Goal: Task Accomplishment & Management: Manage account settings

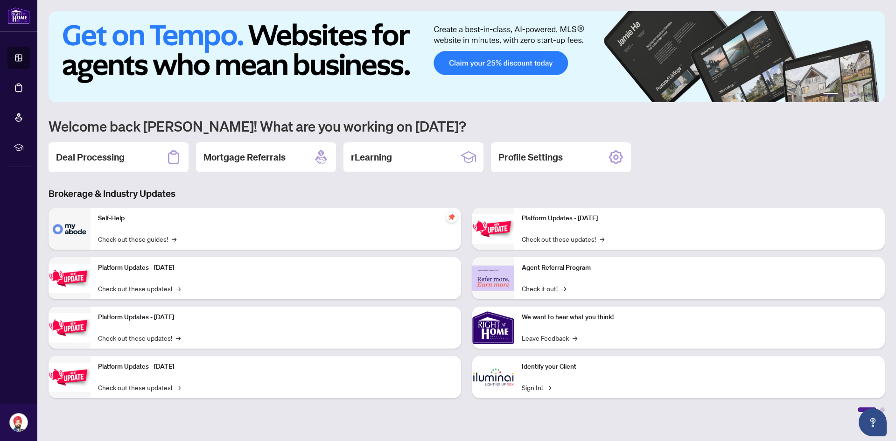
click at [135, 159] on div "Deal Processing" at bounding box center [119, 157] width 140 height 30
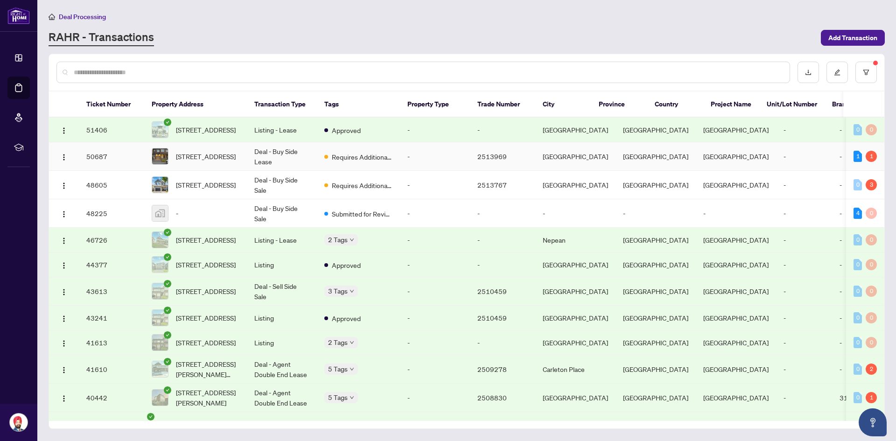
click at [383, 171] on td "Requires Additional Docs" at bounding box center [358, 156] width 83 height 28
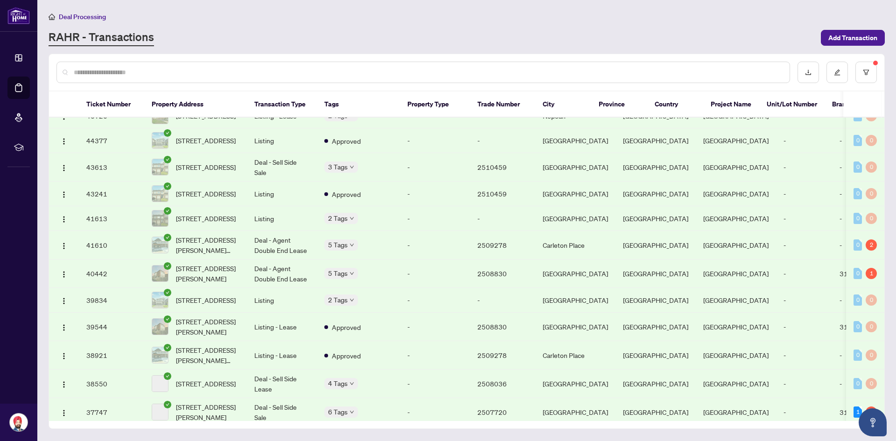
scroll to position [140, 0]
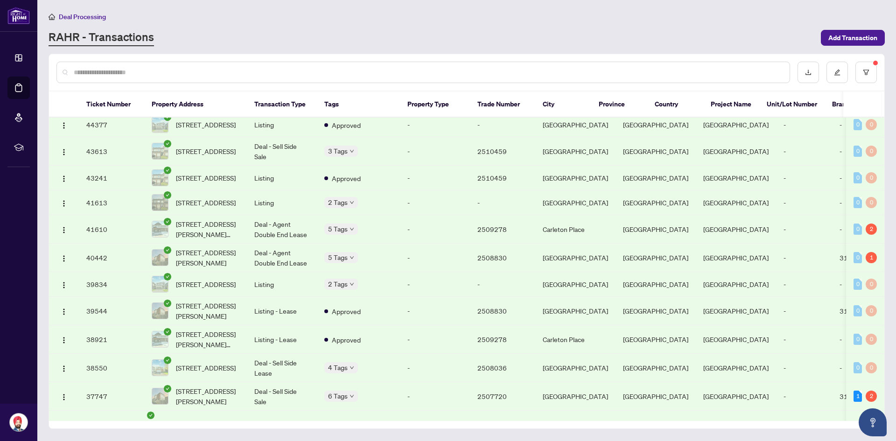
click at [234, 289] on span "[STREET_ADDRESS]" at bounding box center [206, 284] width 60 height 10
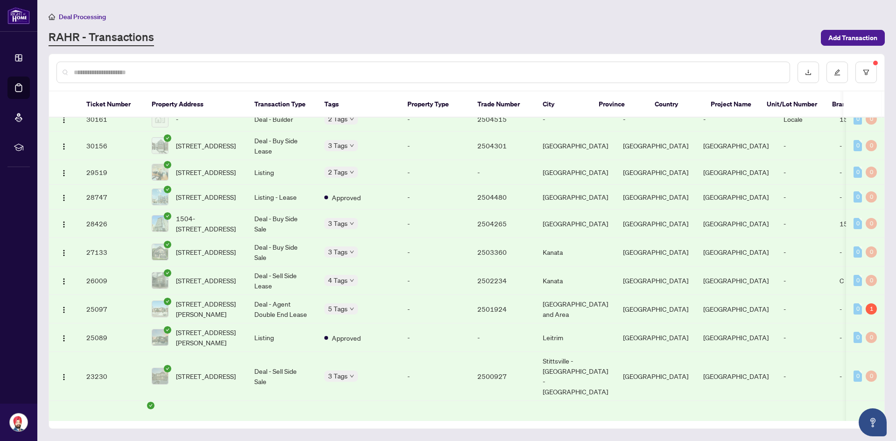
scroll to position [1, 0]
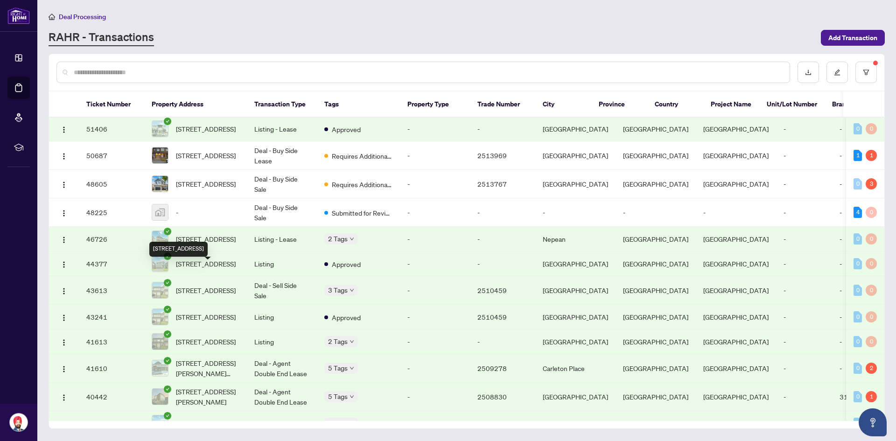
click at [223, 269] on span "[STREET_ADDRESS]" at bounding box center [206, 263] width 60 height 10
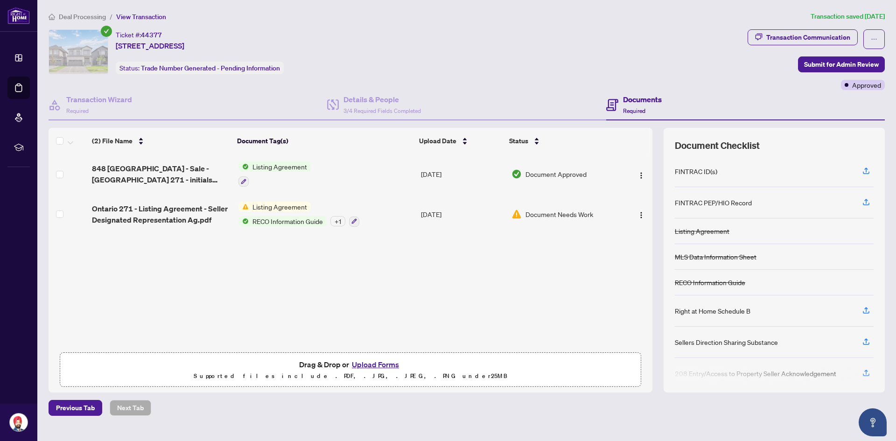
click at [390, 365] on button "Upload Forms" at bounding box center [375, 364] width 53 height 12
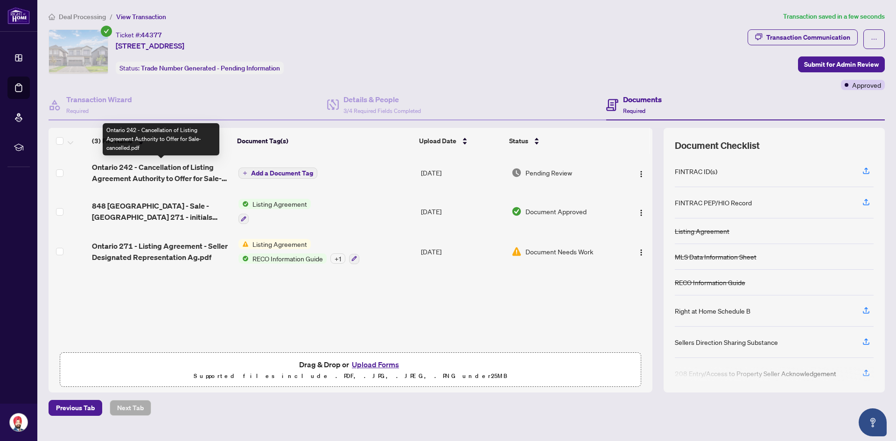
click at [185, 171] on span "Ontario 242 - Cancellation of Listing Agreement Authority to Offer for Sale-can…" at bounding box center [161, 172] width 139 height 22
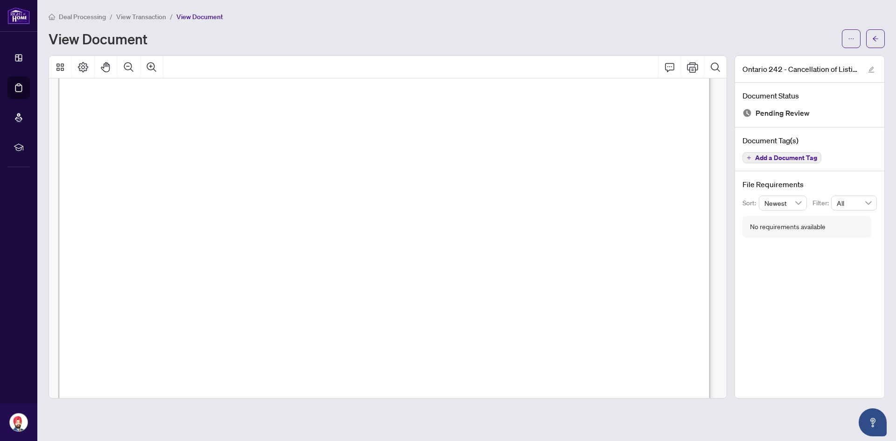
scroll to position [93, 0]
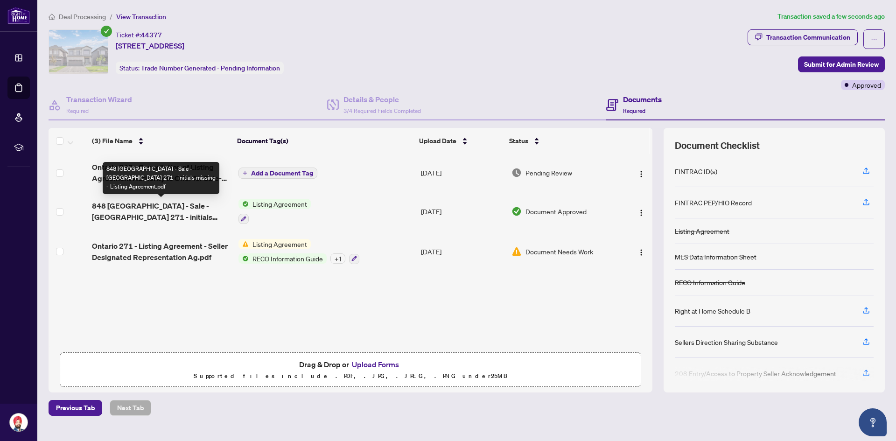
click at [138, 208] on span "848 [GEOGRAPHIC_DATA] - Sale - [GEOGRAPHIC_DATA] 271 - initials missing - Listi…" at bounding box center [161, 211] width 139 height 22
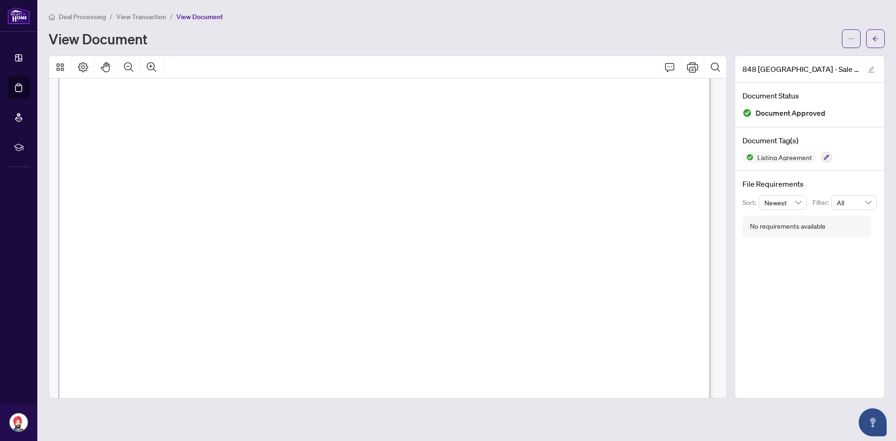
scroll to position [233, 0]
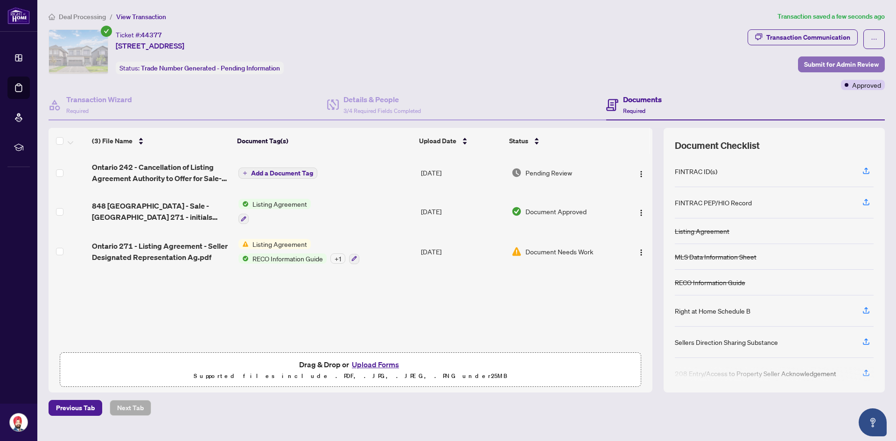
click at [854, 66] on span "Submit for Admin Review" at bounding box center [841, 64] width 75 height 15
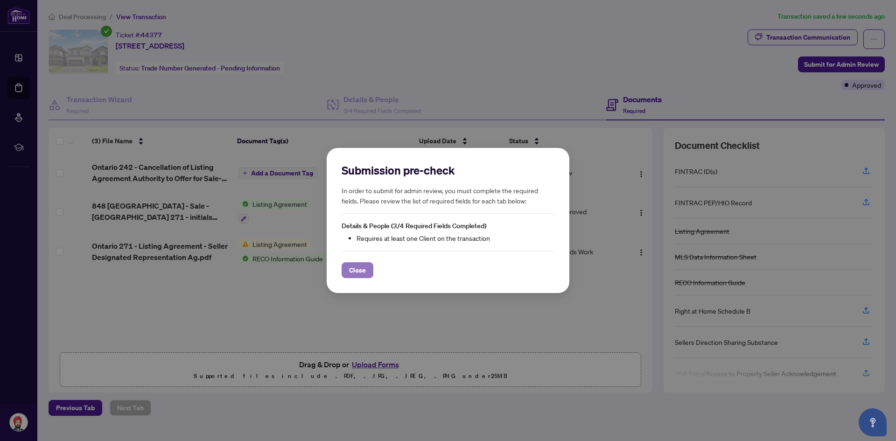
click at [363, 270] on span "Close" at bounding box center [357, 270] width 17 height 15
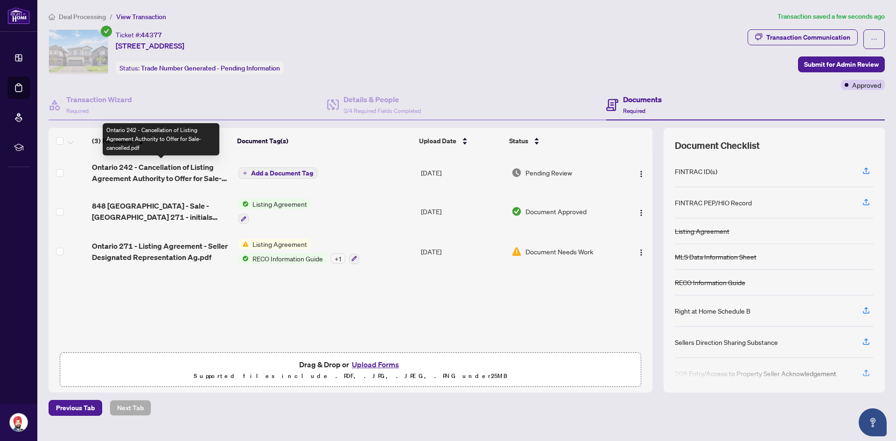
click at [159, 172] on span "Ontario 242 - Cancellation of Listing Agreement Authority to Offer for Sale-can…" at bounding box center [161, 172] width 139 height 22
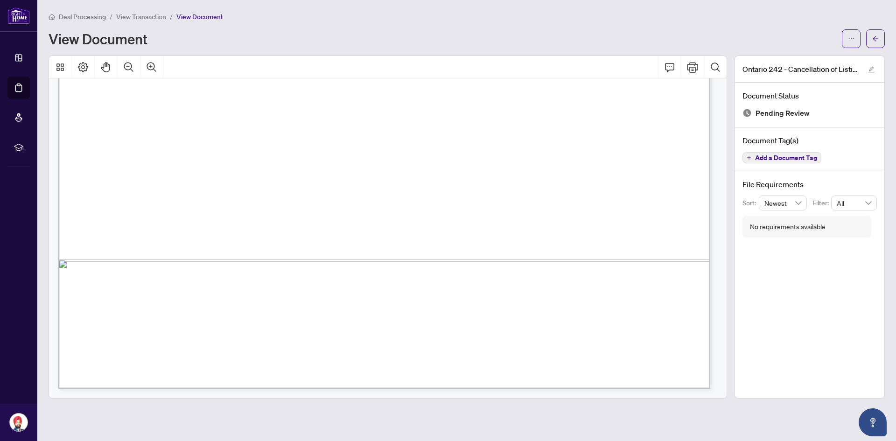
scroll to position [169, 0]
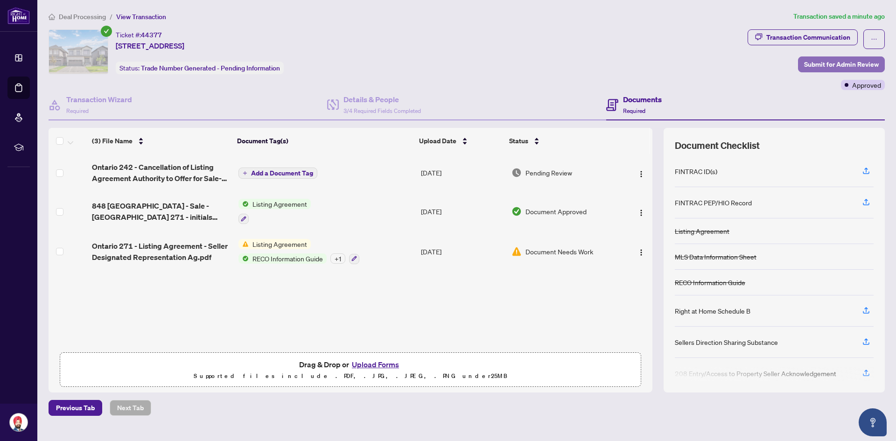
click at [832, 57] on span "Submit for Admin Review" at bounding box center [841, 64] width 75 height 15
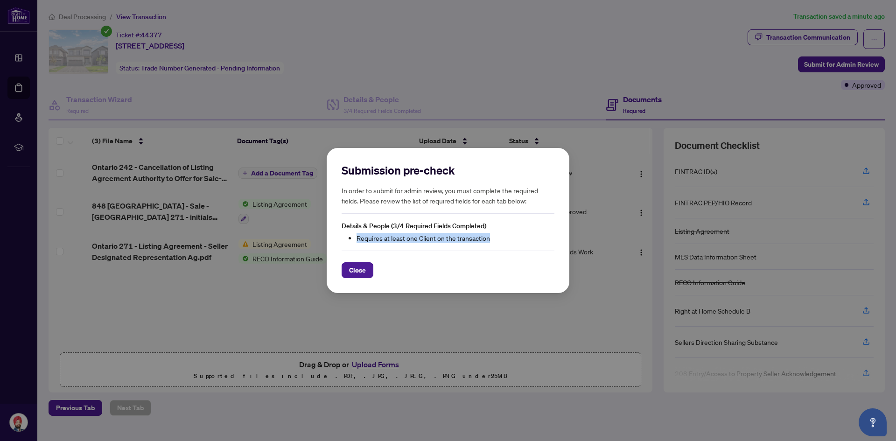
drag, startPoint x: 357, startPoint y: 241, endPoint x: 501, endPoint y: 238, distance: 144.2
click at [501, 238] on li "Requires at least one Client on the transaction" at bounding box center [455, 238] width 198 height 10
click at [351, 272] on span "Close" at bounding box center [357, 270] width 17 height 15
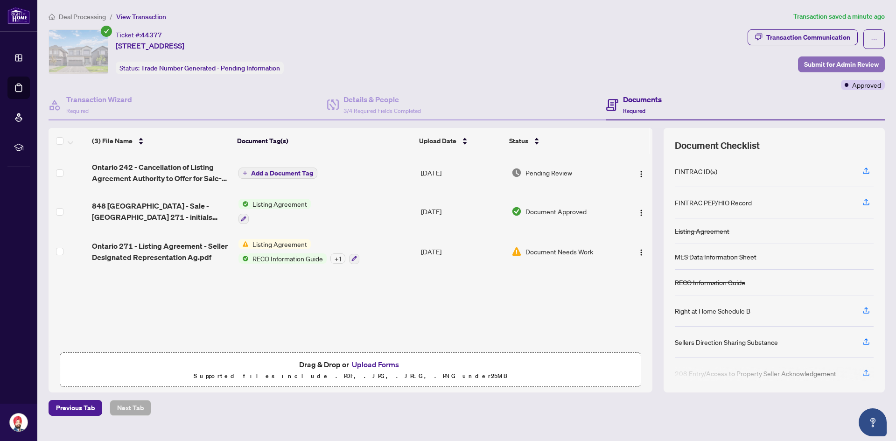
click at [800, 67] on button "Submit for Admin Review" at bounding box center [841, 64] width 87 height 16
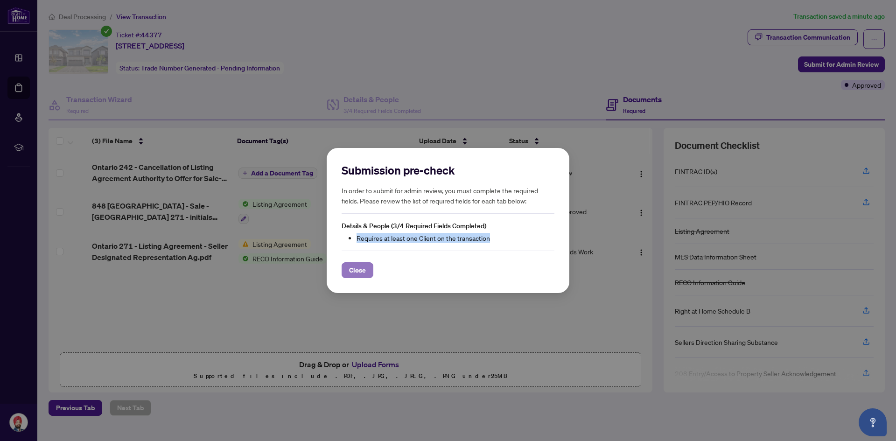
click at [349, 272] on span "Close" at bounding box center [357, 270] width 17 height 15
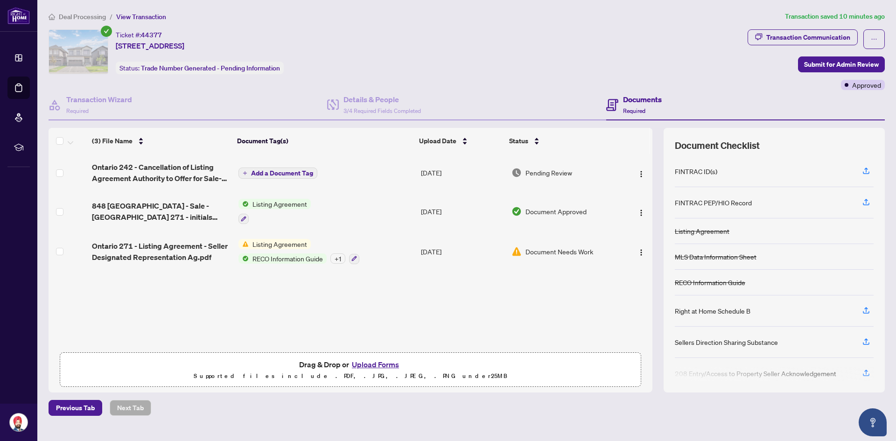
click at [575, 251] on span "Document Needs Work" at bounding box center [559, 251] width 68 height 10
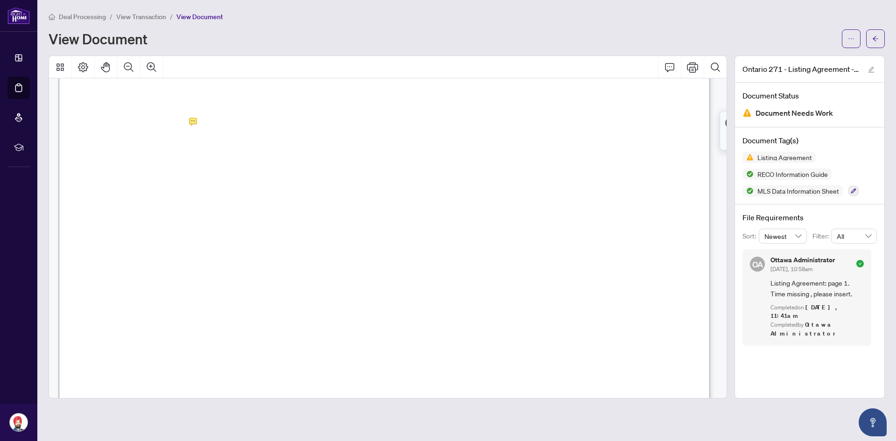
scroll to position [280, 0]
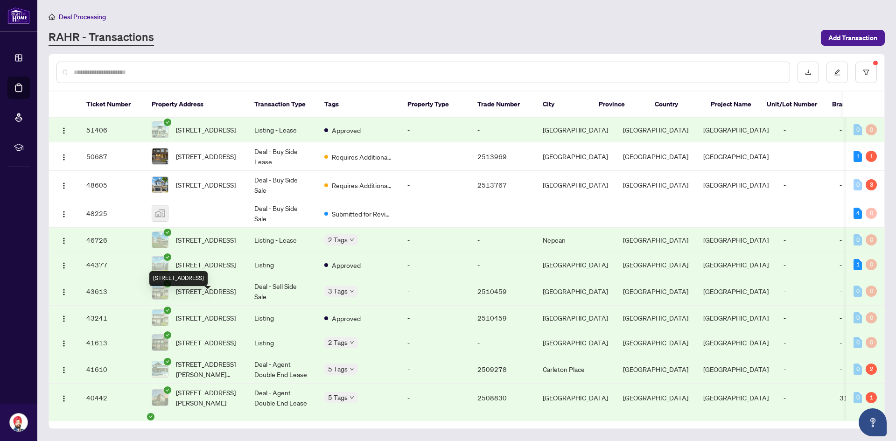
click at [209, 294] on span "[STREET_ADDRESS]" at bounding box center [206, 291] width 60 height 10
click at [240, 277] on td "[STREET_ADDRESS]" at bounding box center [195, 264] width 103 height 25
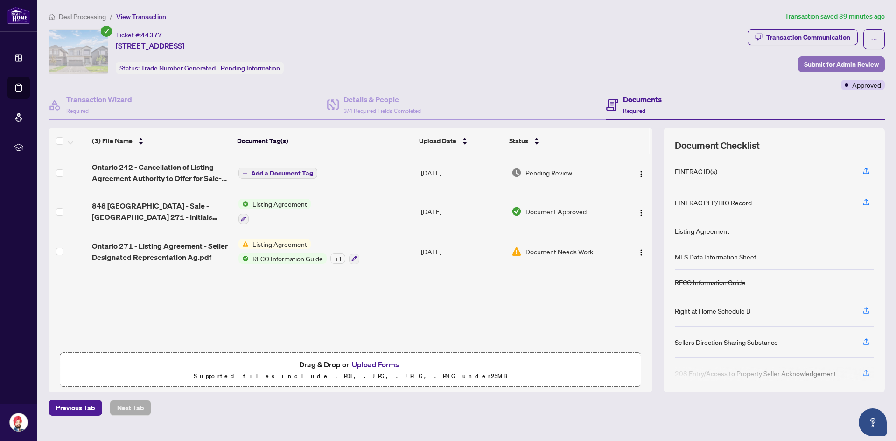
click at [817, 63] on span "Submit for Admin Review" at bounding box center [841, 64] width 75 height 15
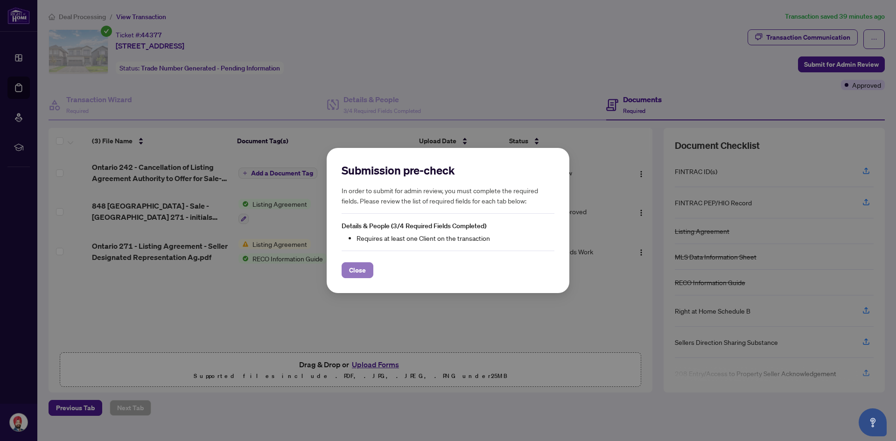
click at [352, 271] on span "Close" at bounding box center [357, 270] width 17 height 15
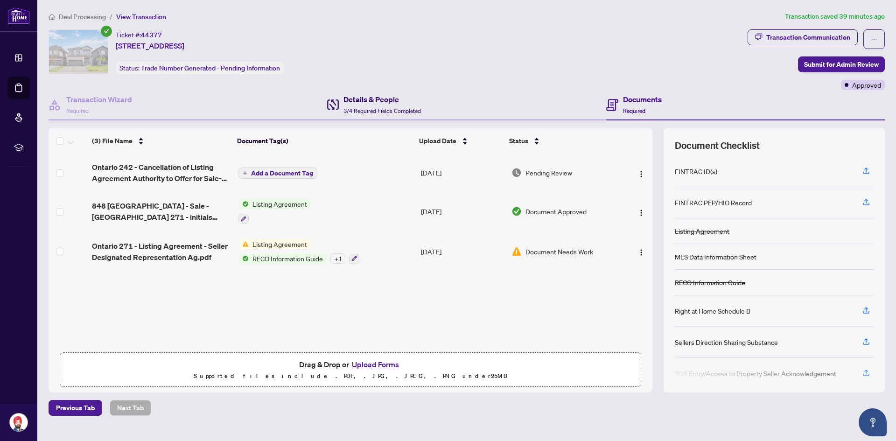
click at [395, 106] on div "Details & People 3/4 Required Fields Completed" at bounding box center [381, 105] width 77 height 22
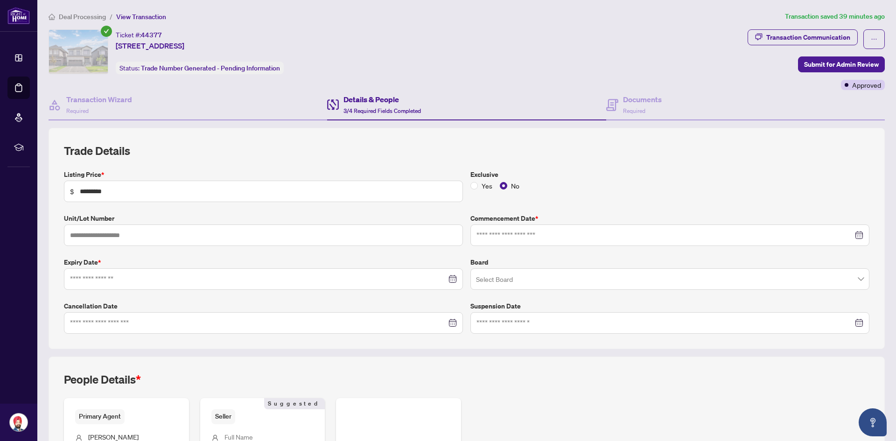
type input "**********"
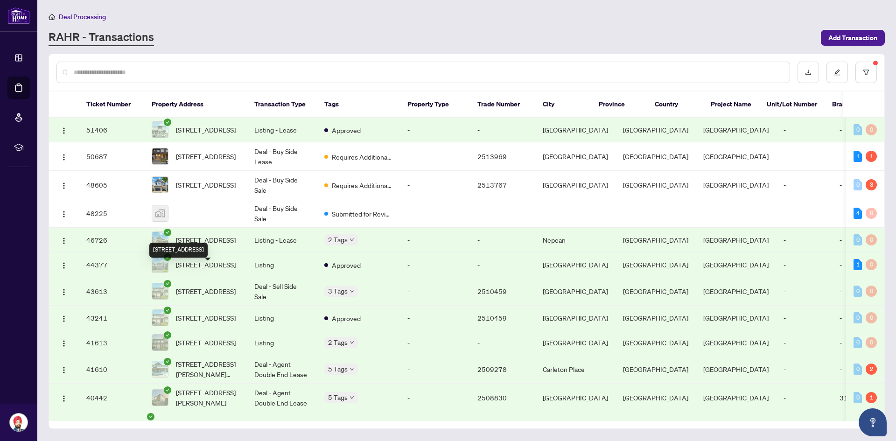
click at [204, 269] on span "[STREET_ADDRESS]" at bounding box center [206, 264] width 60 height 10
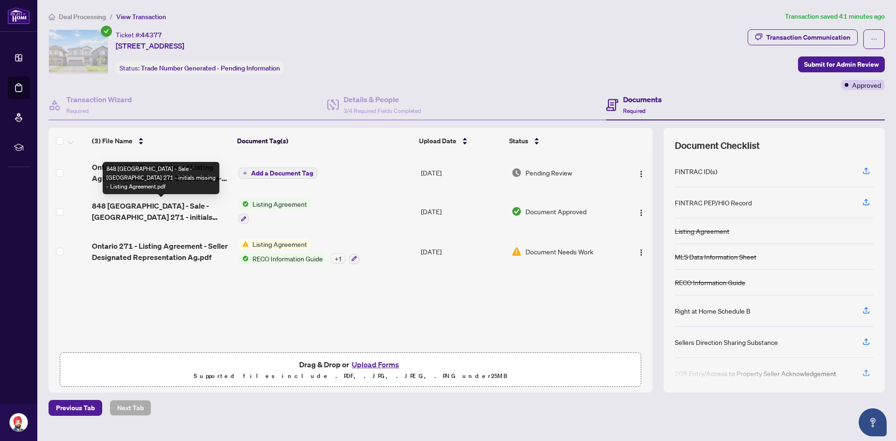
click at [148, 216] on span "848 [GEOGRAPHIC_DATA] - Sale - [GEOGRAPHIC_DATA] 271 - initials missing - Listi…" at bounding box center [161, 211] width 139 height 22
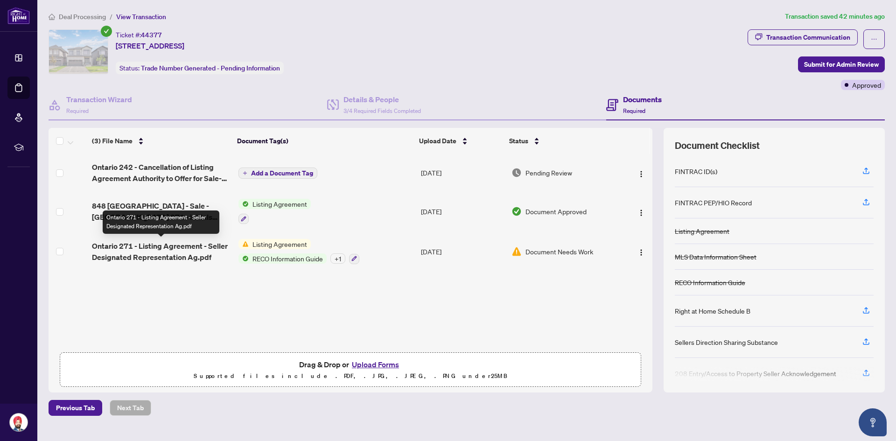
click at [159, 245] on span "Ontario 271 - Listing Agreement - Seller Designated Representation Ag.pdf" at bounding box center [161, 251] width 139 height 22
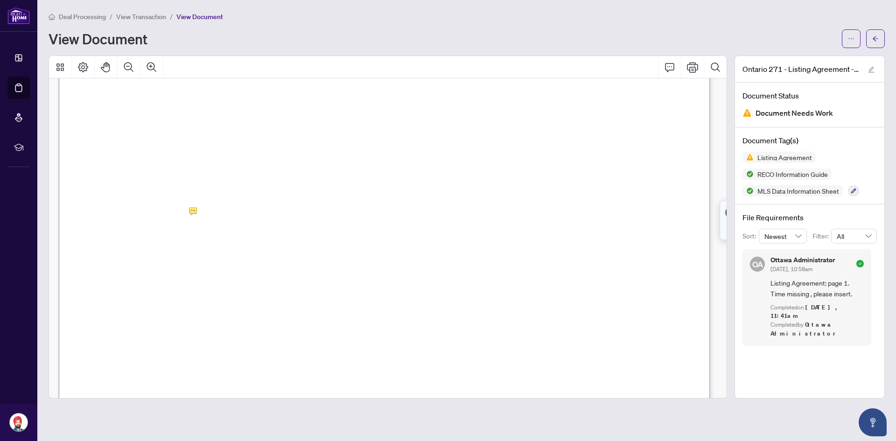
scroll to position [233, 0]
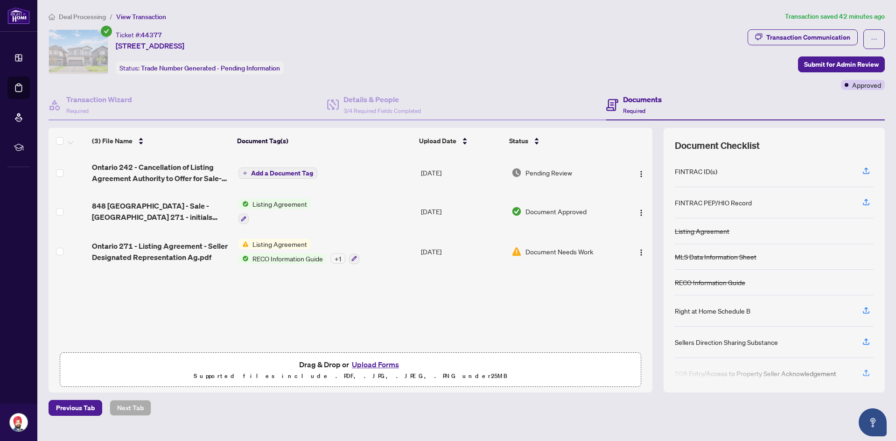
click at [380, 366] on button "Upload Forms" at bounding box center [375, 364] width 53 height 12
